Goal: Find specific page/section

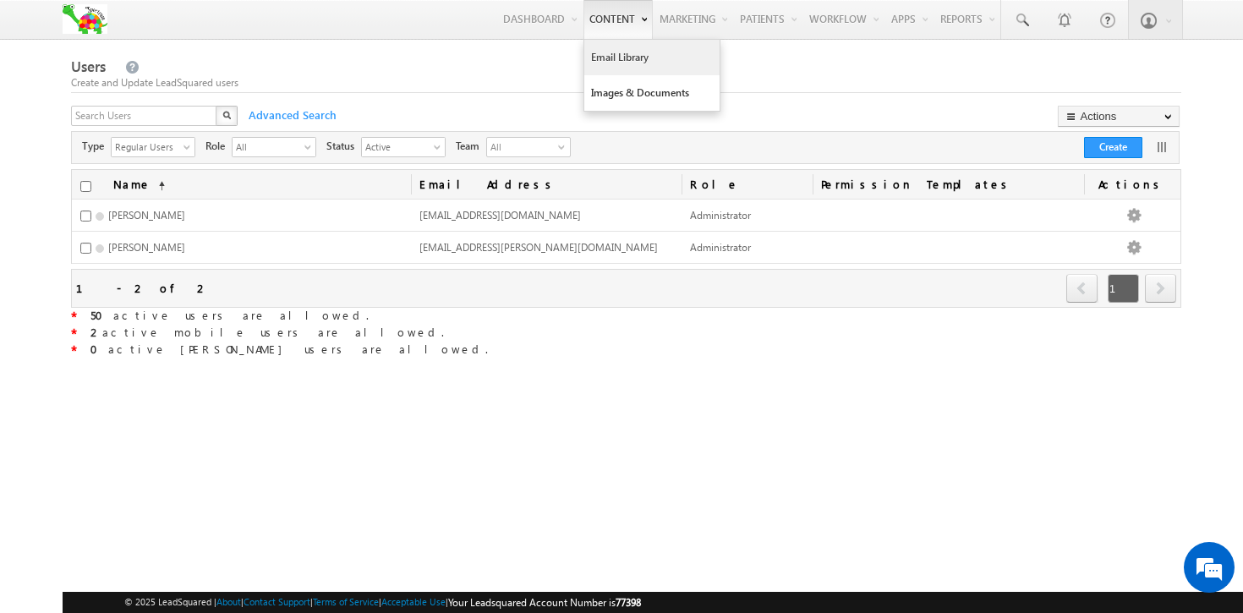
click at [607, 49] on link "Email Library" at bounding box center [651, 58] width 135 height 36
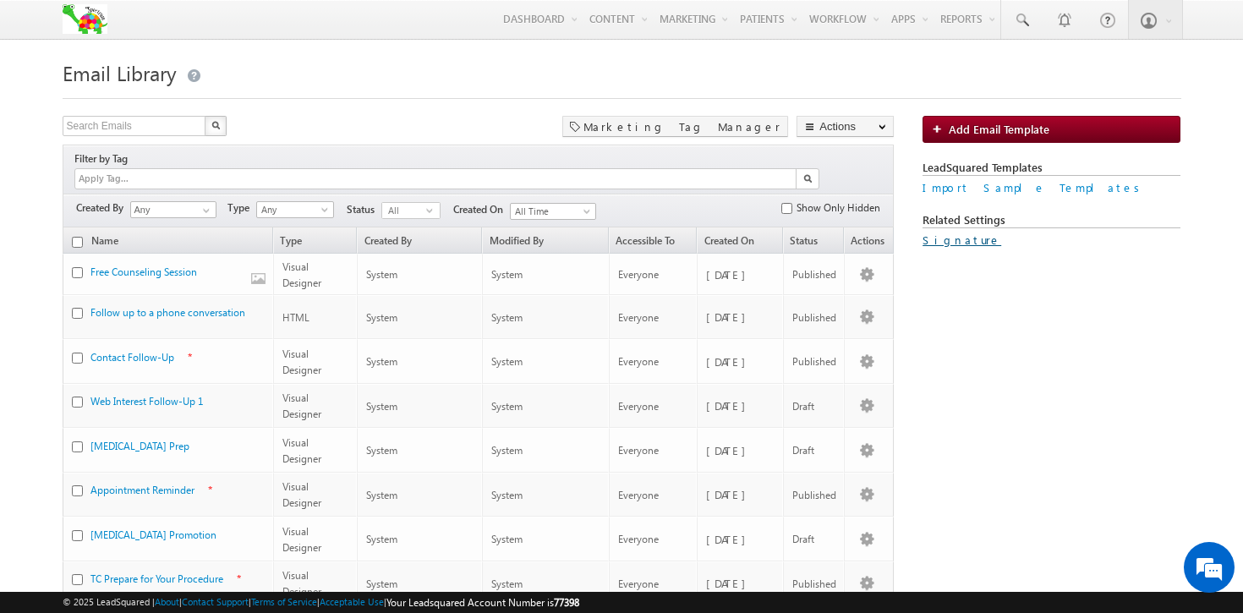
click at [933, 238] on link "Signature" at bounding box center [961, 239] width 79 height 14
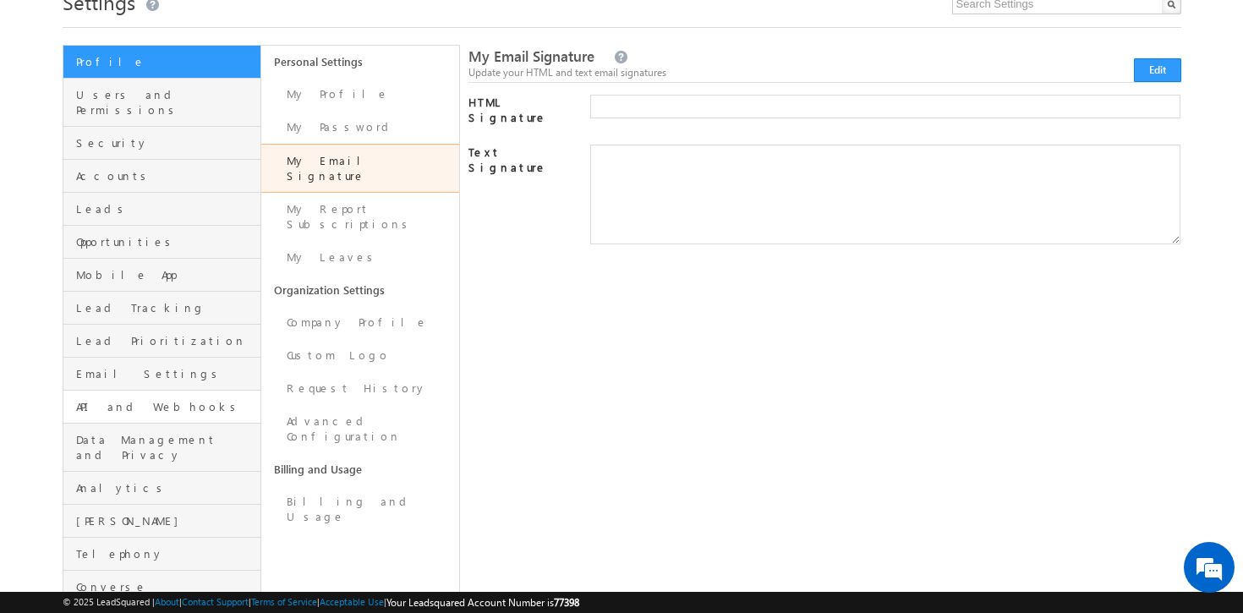
scroll to position [101, 0]
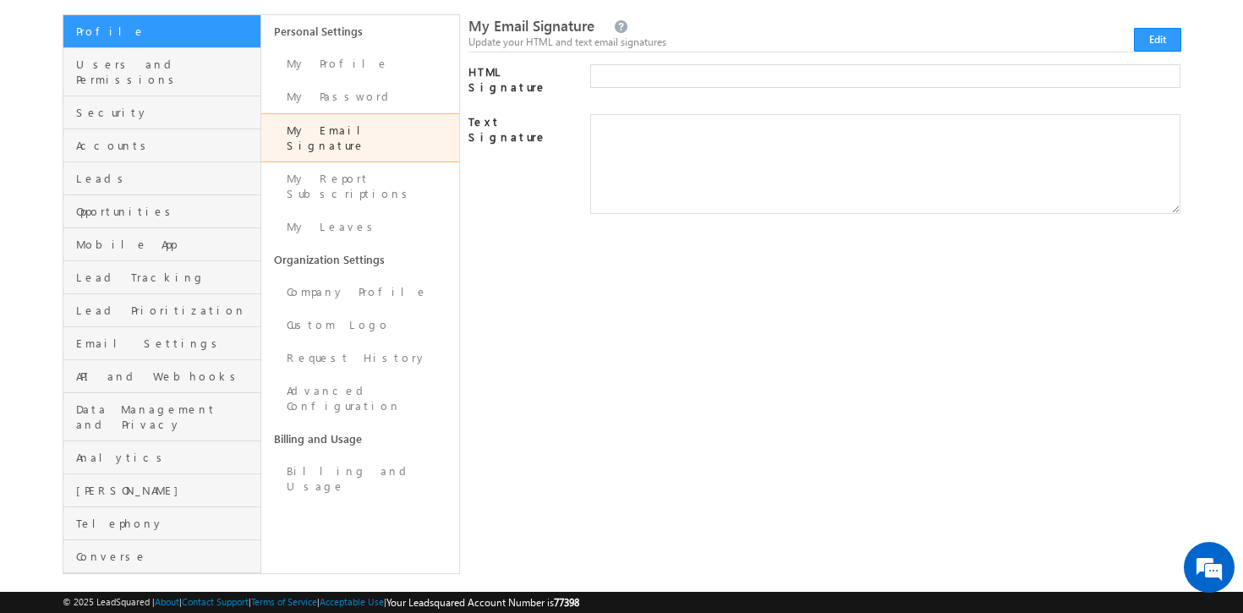
click at [561, 437] on div "My Email Signature Update your HTML and text email signatures Edit HTML Signatu…" at bounding box center [824, 294] width 713 height 560
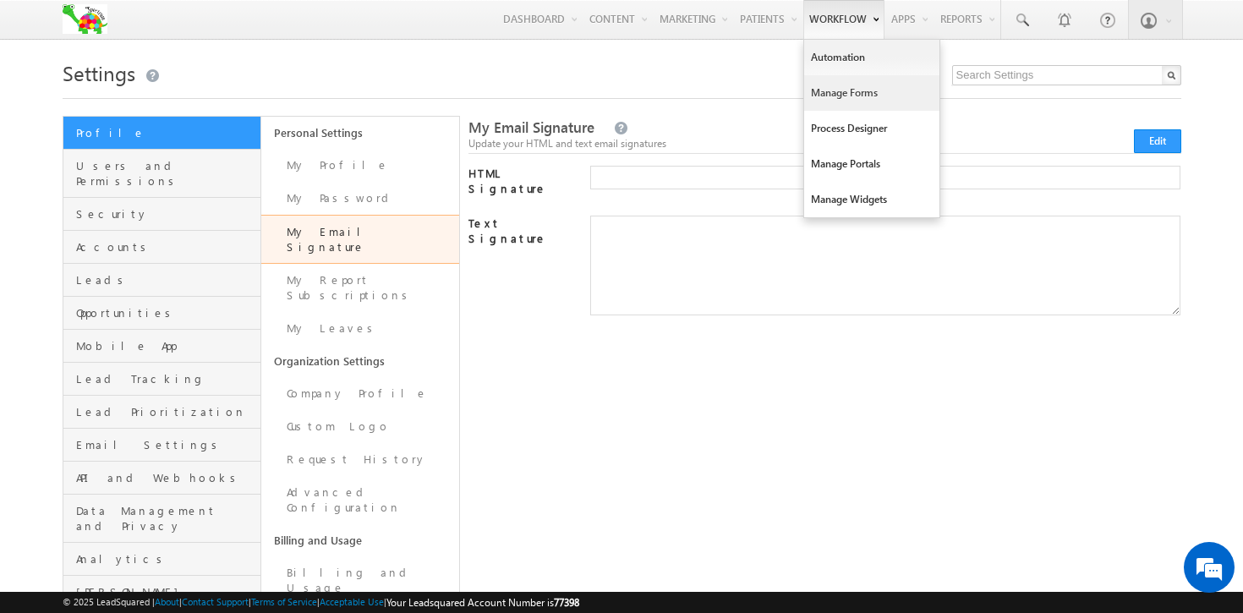
click at [841, 90] on link "Manage Forms" at bounding box center [871, 93] width 135 height 36
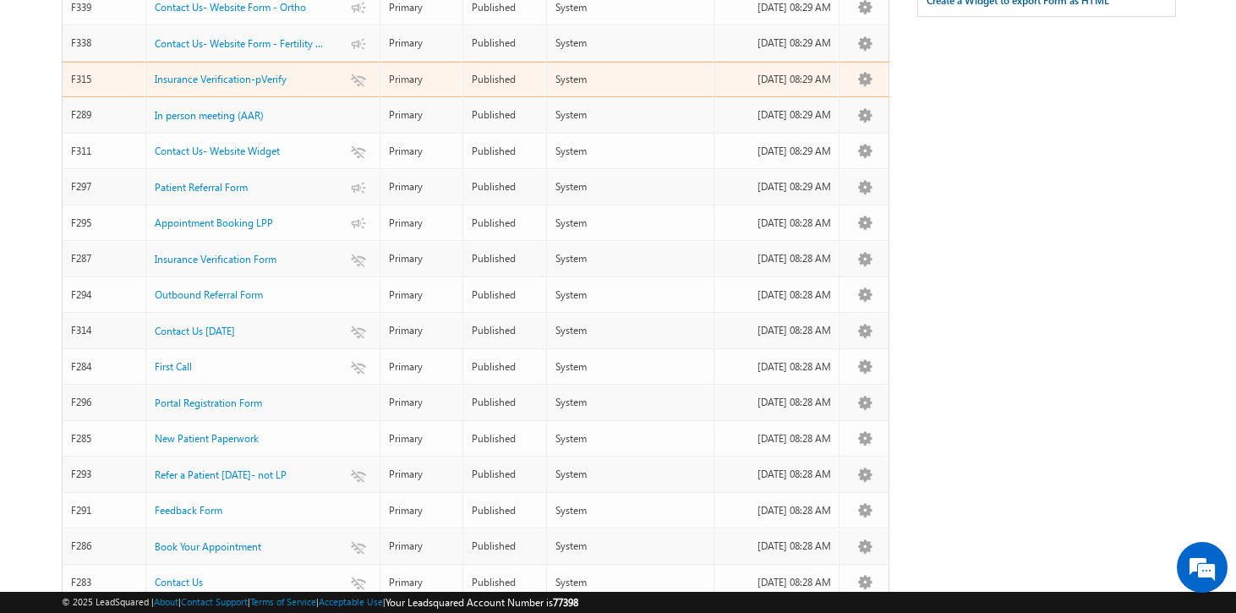
scroll to position [268, 0]
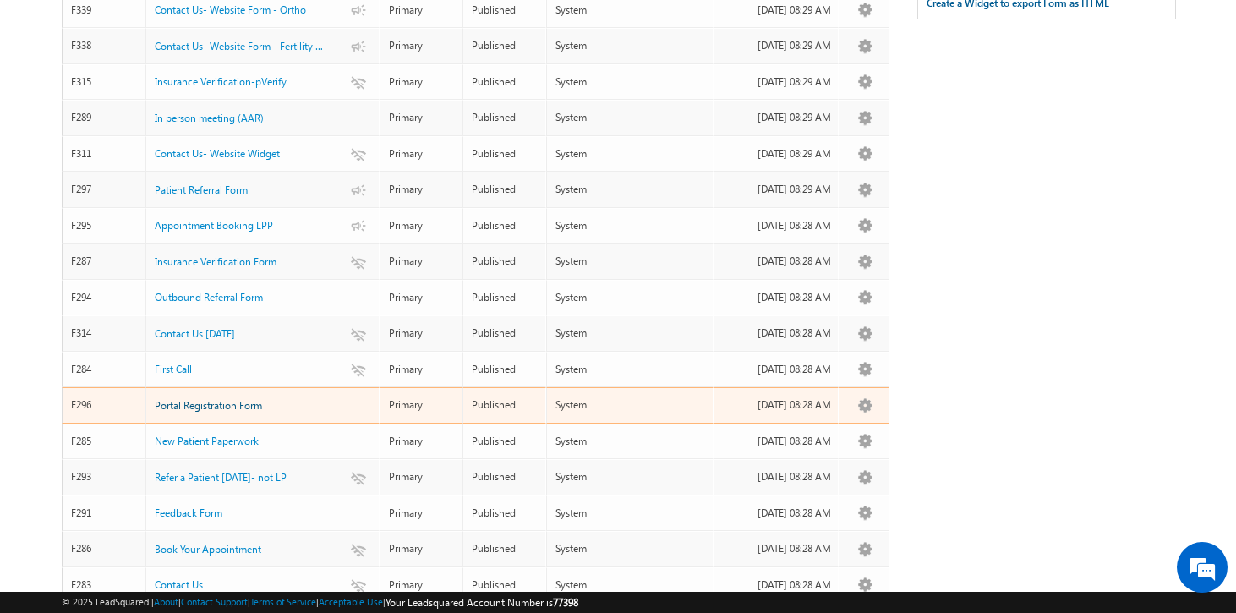
click at [218, 399] on span "Portal Registration Form" at bounding box center [208, 405] width 107 height 13
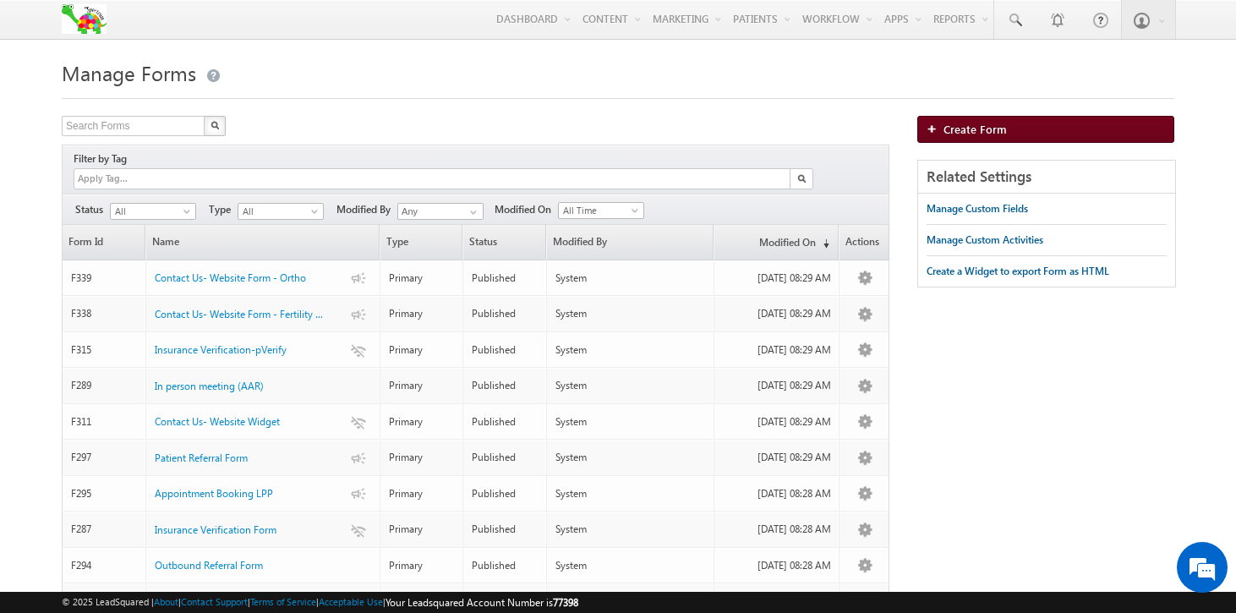
click at [940, 134] on img at bounding box center [935, 128] width 17 height 10
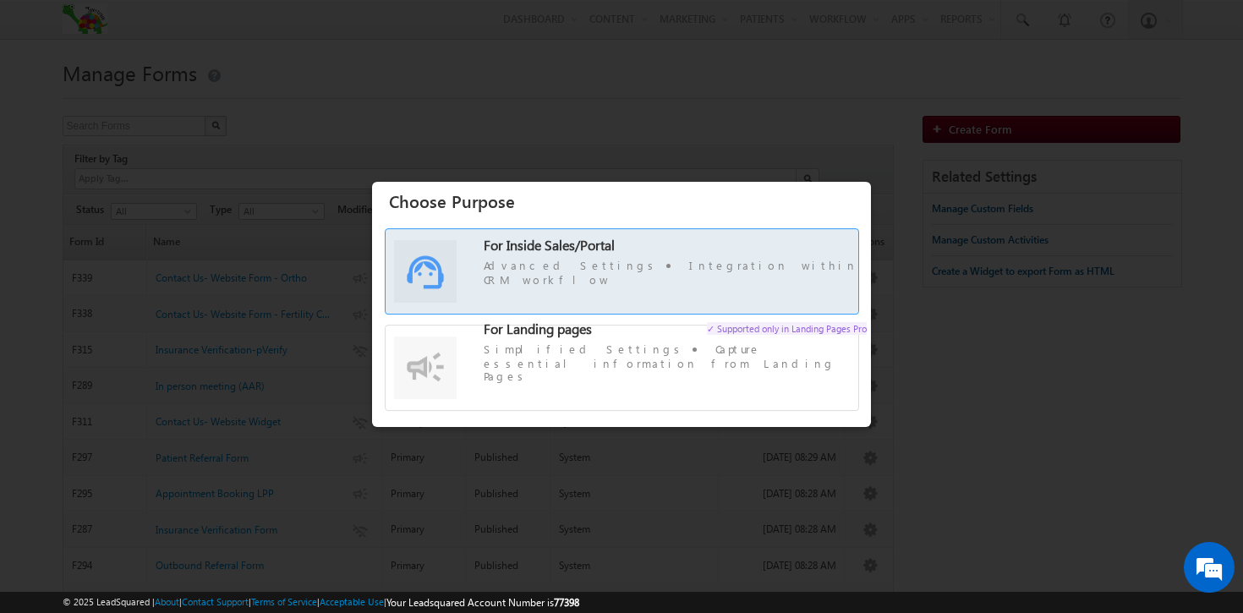
click at [644, 251] on label "For Inside Sales/Portal Advanced Settings Integration within CRM workflow" at bounding box center [622, 280] width 473 height 84
